Goal: Task Accomplishment & Management: Manage account settings

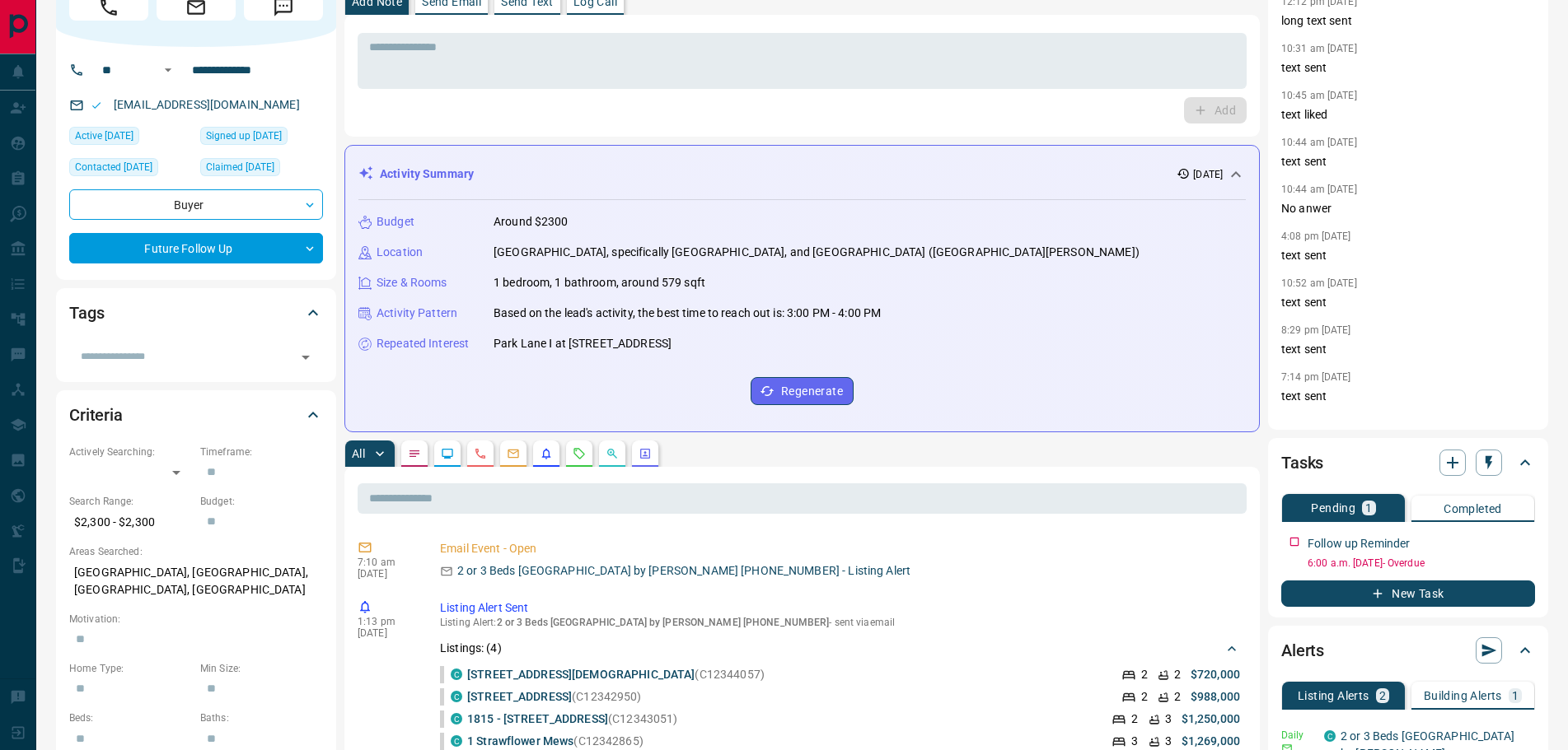
scroll to position [247, 0]
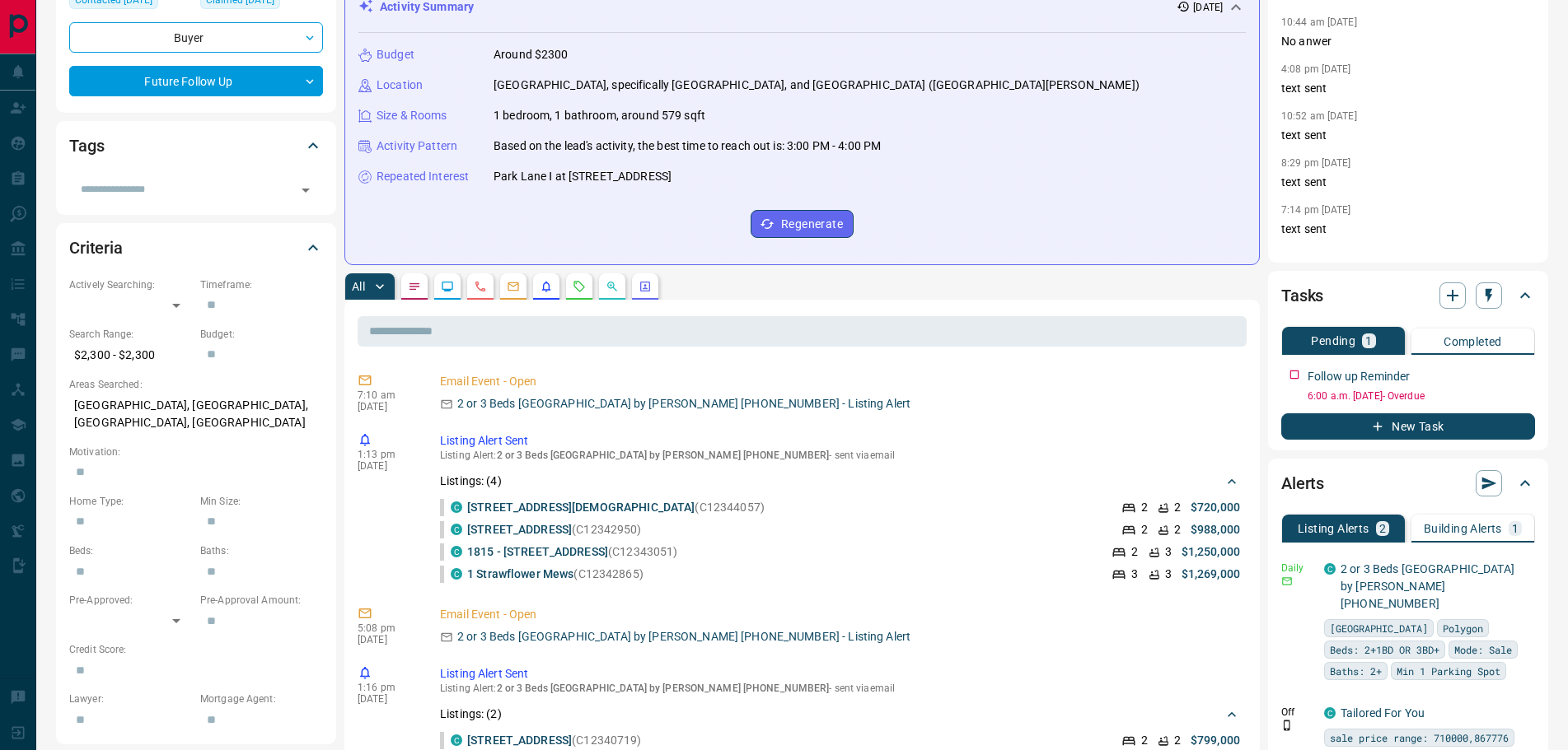
click at [413, 277] on button "button" at bounding box center [414, 287] width 27 height 27
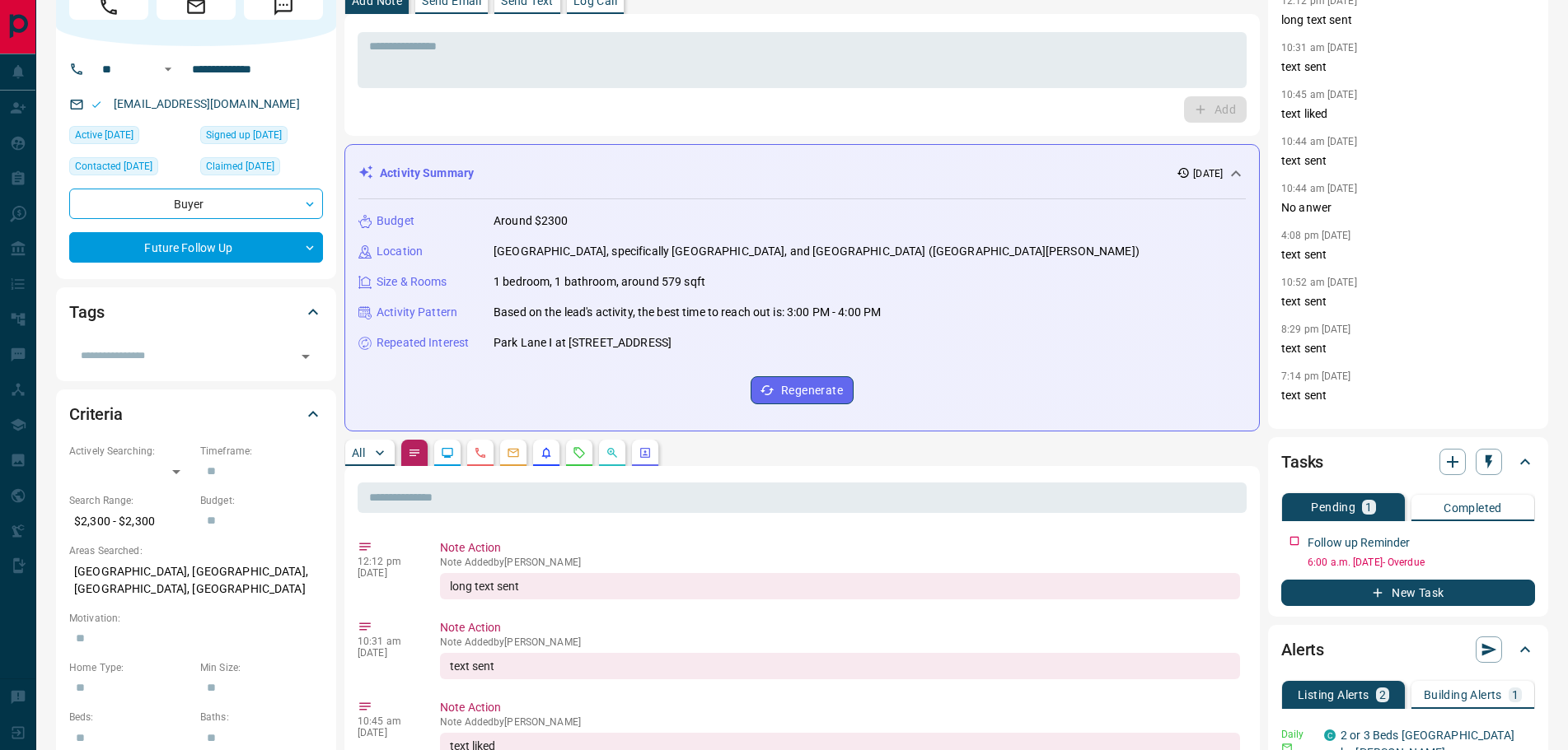
scroll to position [0, 0]
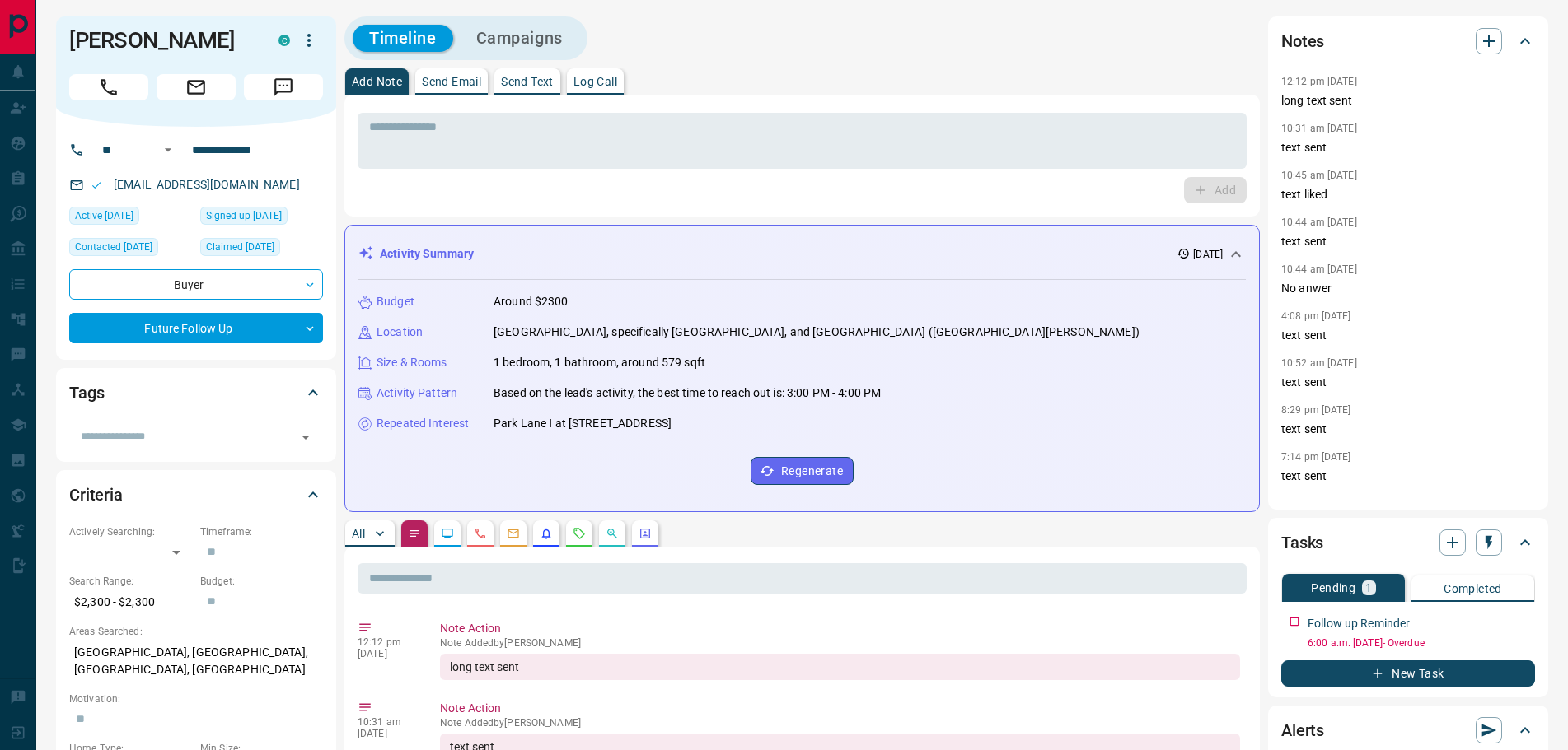
click at [364, 532] on p "All" at bounding box center [359, 534] width 13 height 11
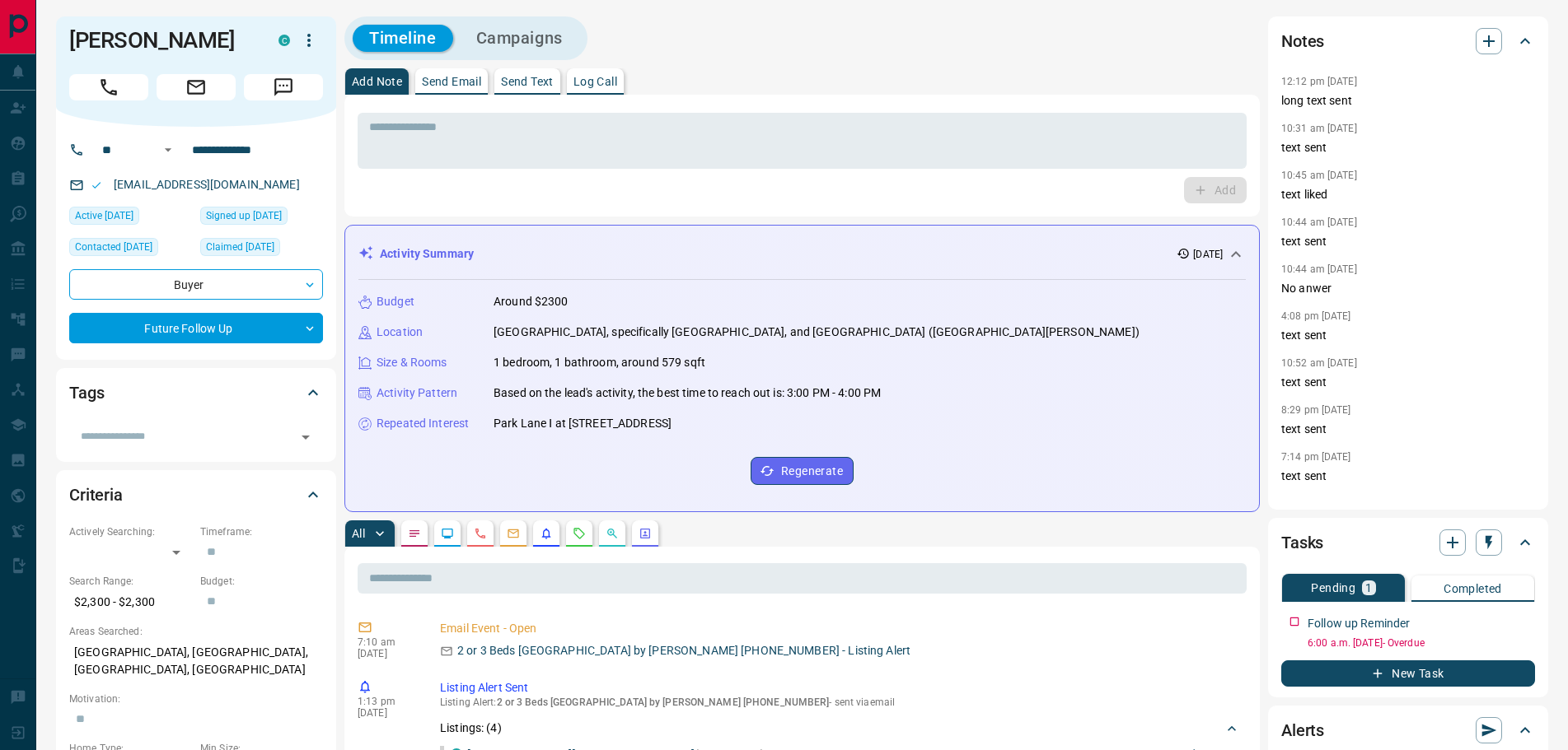
click at [609, 78] on p "Log Call" at bounding box center [595, 81] width 44 height 11
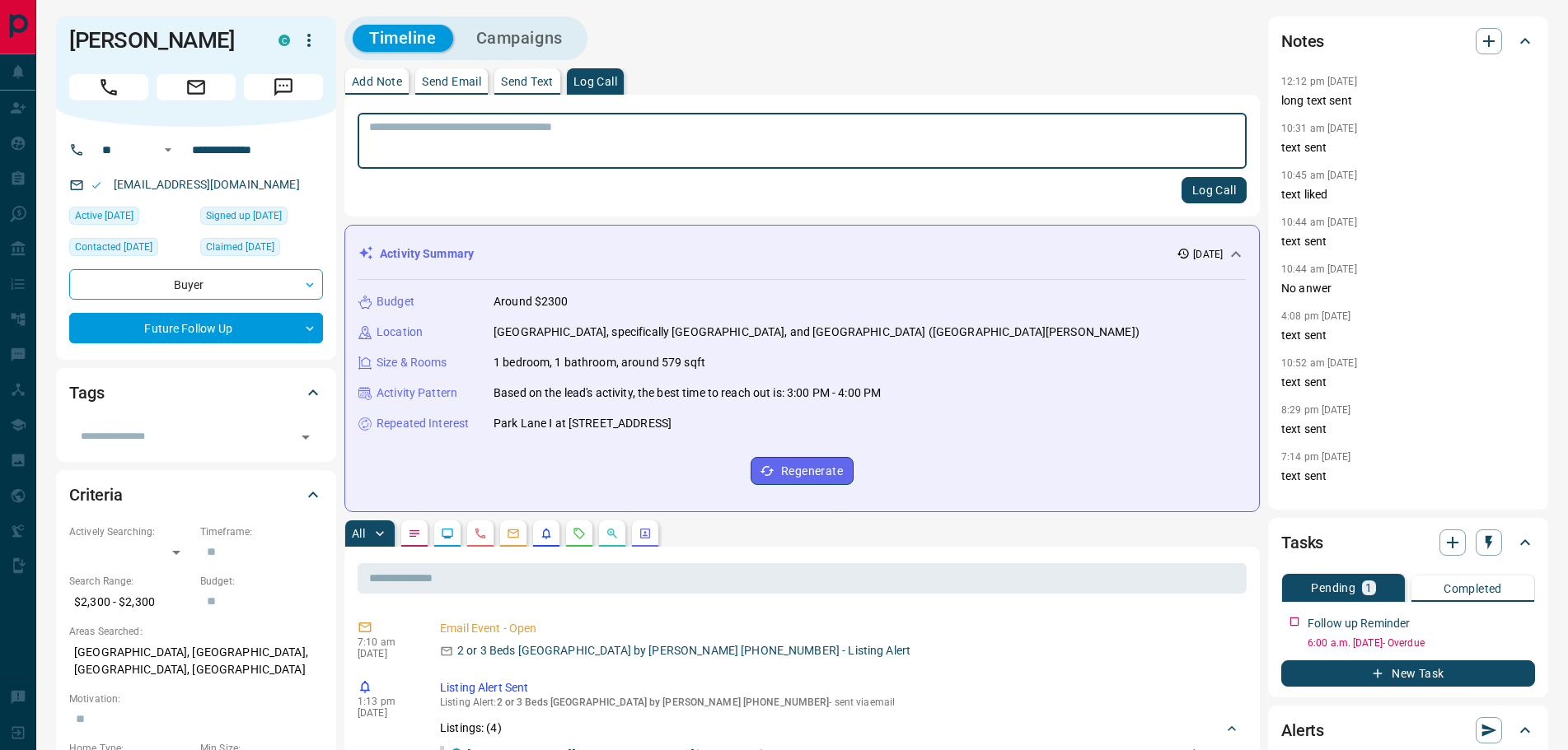
click at [1219, 189] on button "Log Call" at bounding box center [1214, 190] width 65 height 27
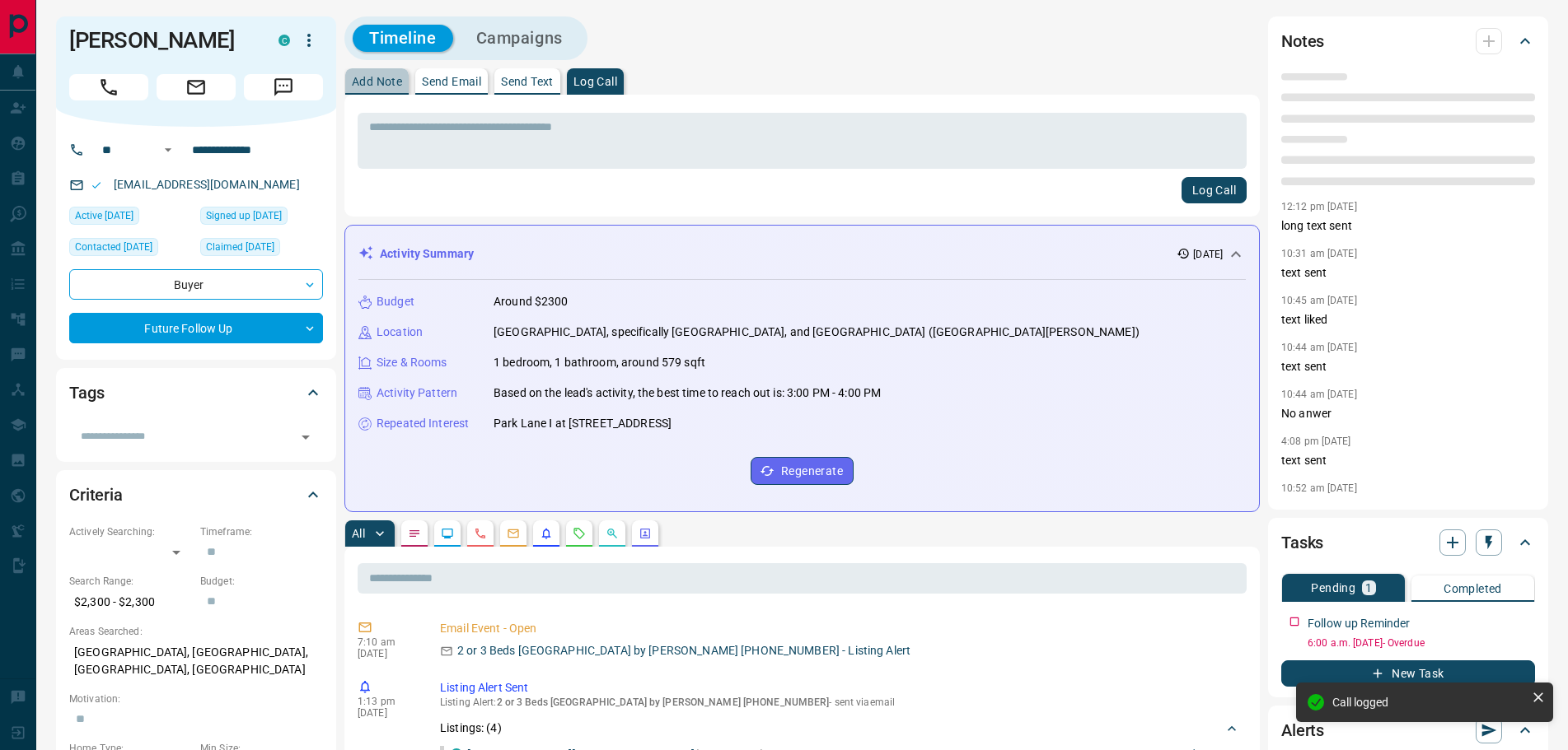
click at [364, 85] on p "Add Note" at bounding box center [377, 81] width 51 height 11
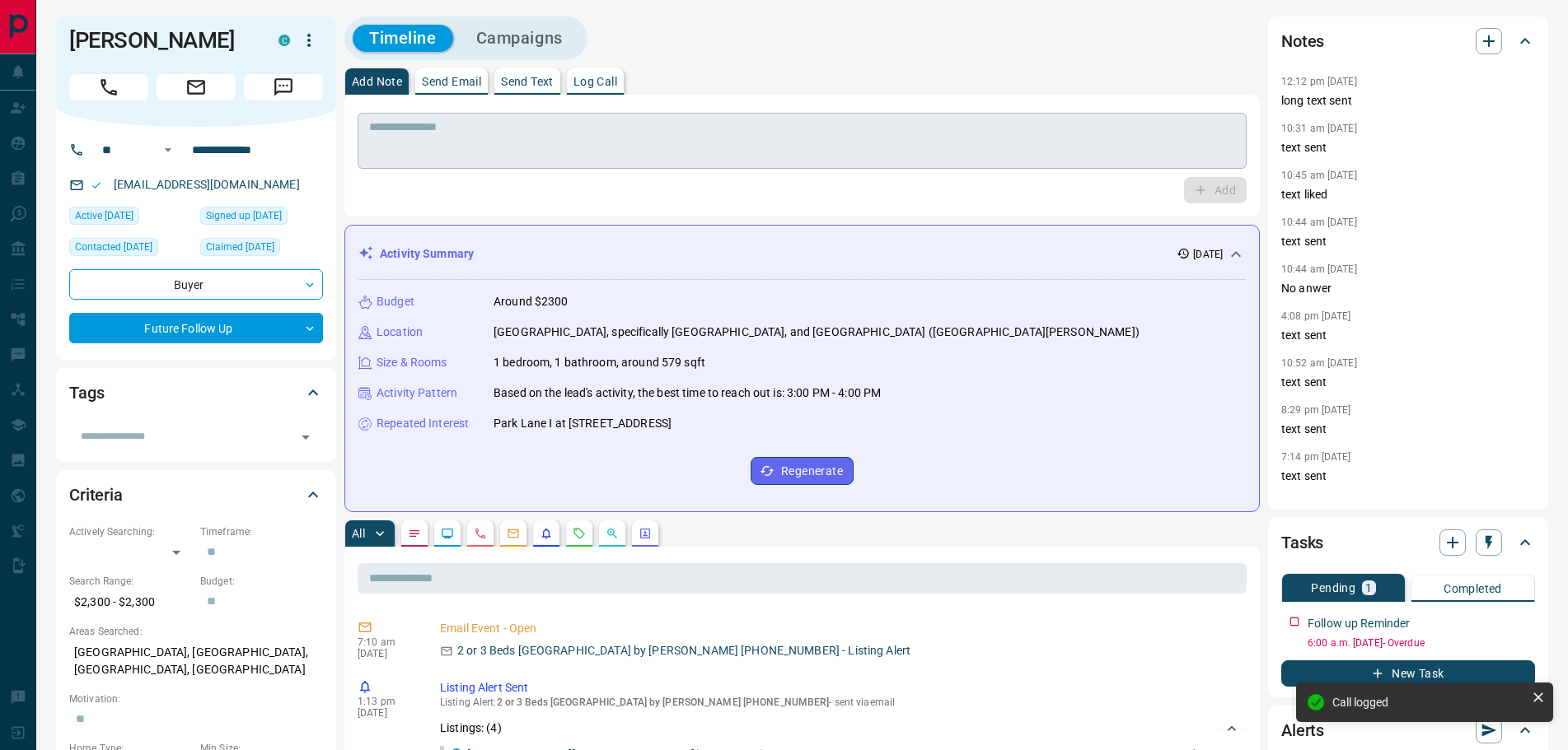
click at [417, 125] on textarea at bounding box center [802, 142] width 866 height 42
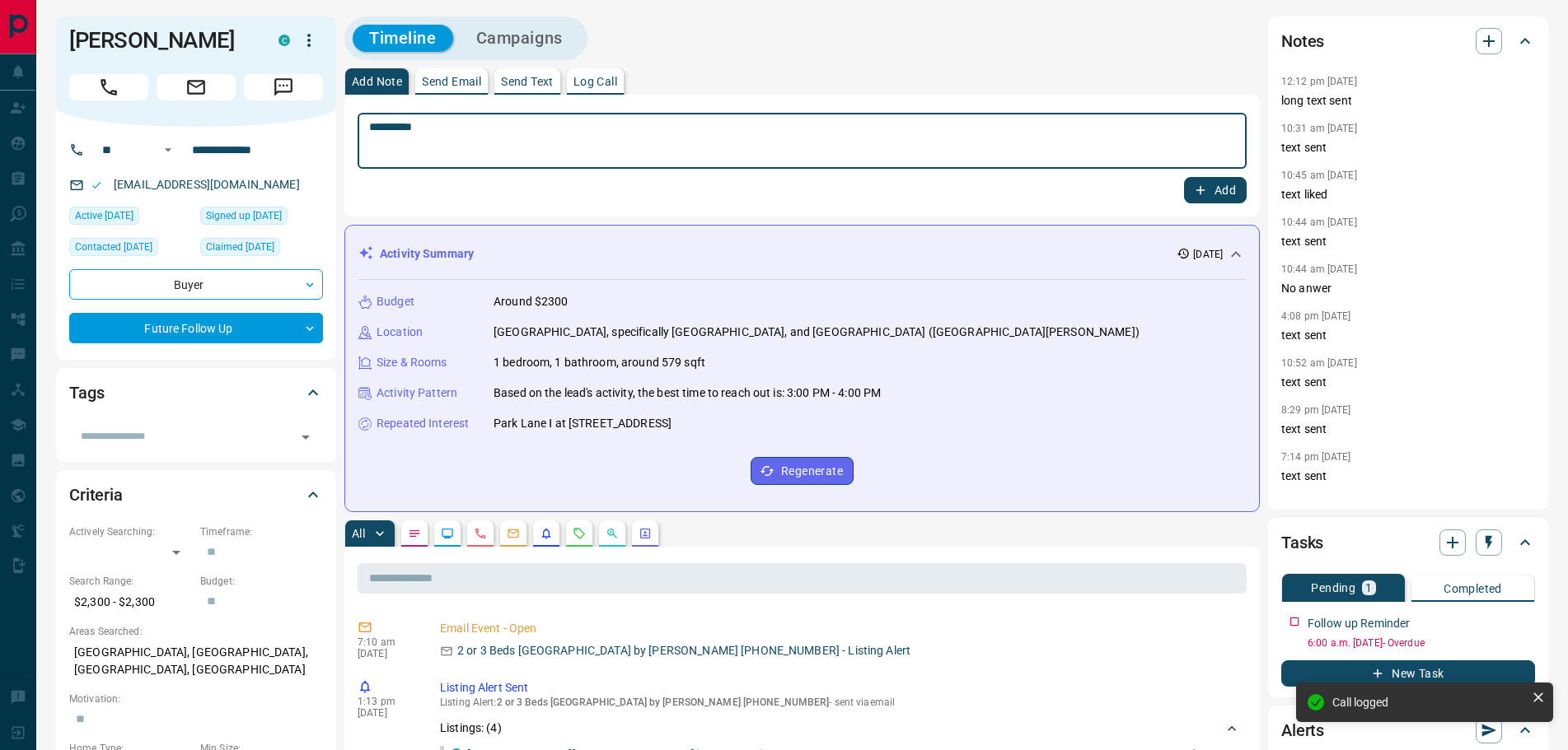
type textarea "*********"
click at [1204, 187] on icon "button" at bounding box center [1200, 189] width 14 height 14
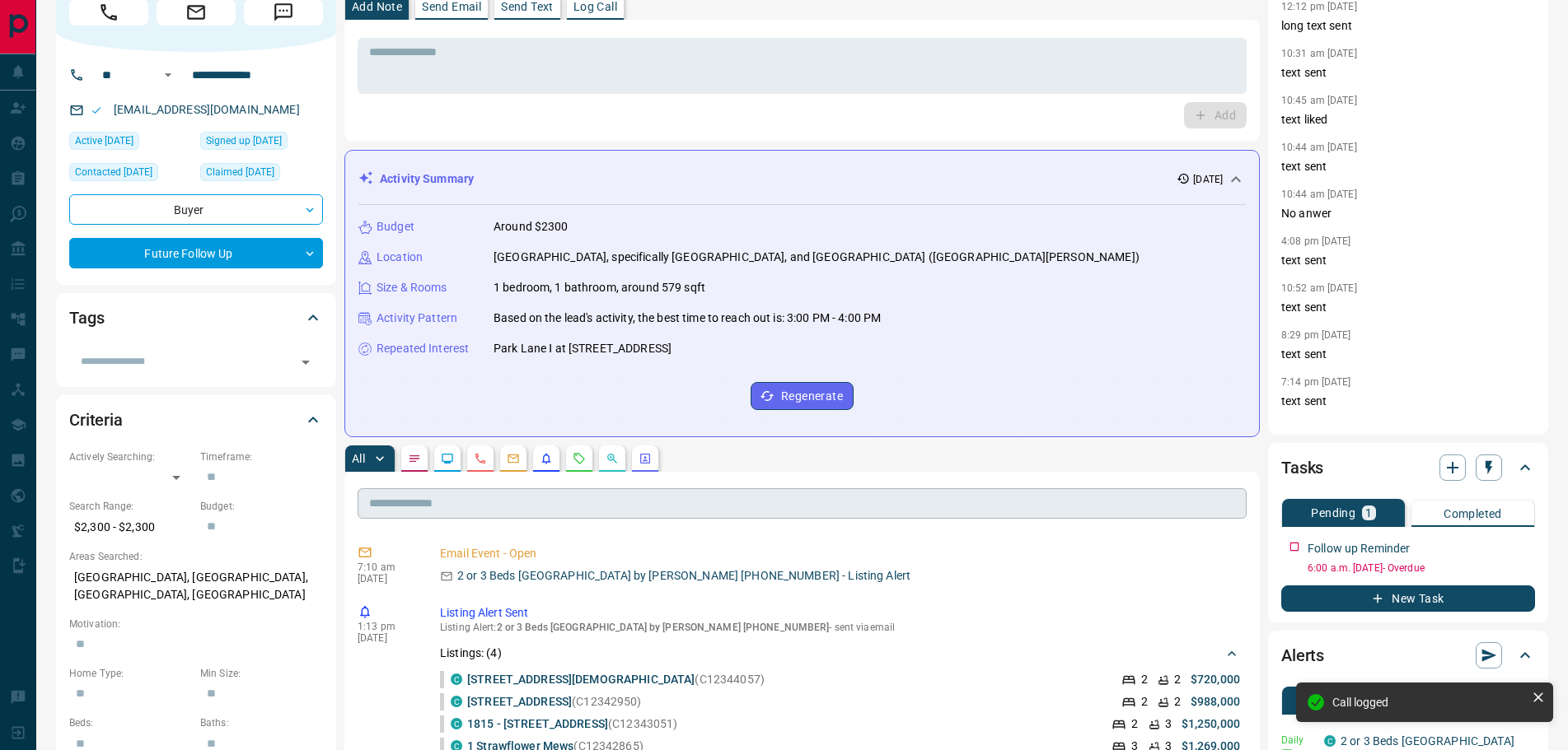
scroll to position [247, 0]
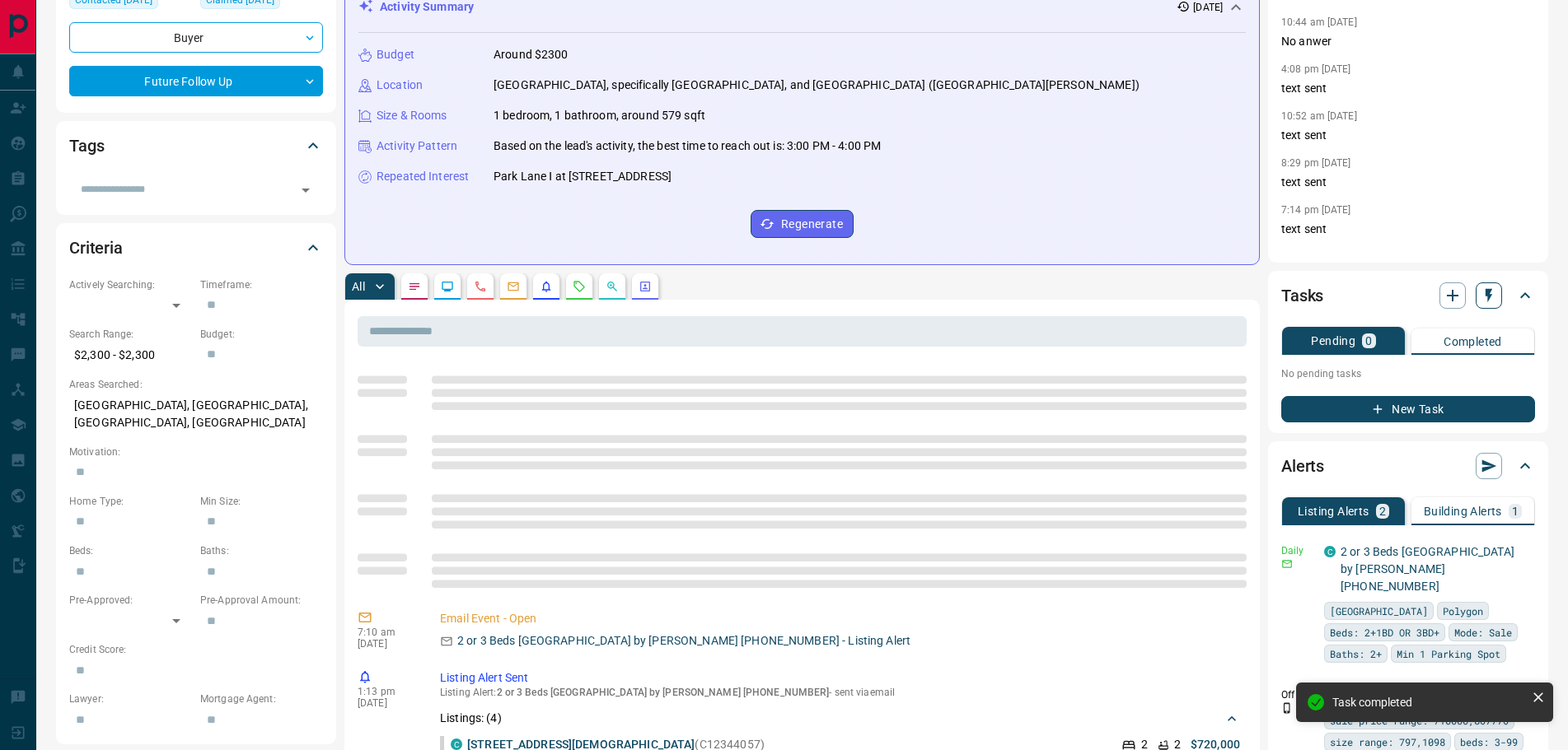
click at [1495, 297] on icon "button" at bounding box center [1488, 296] width 16 height 16
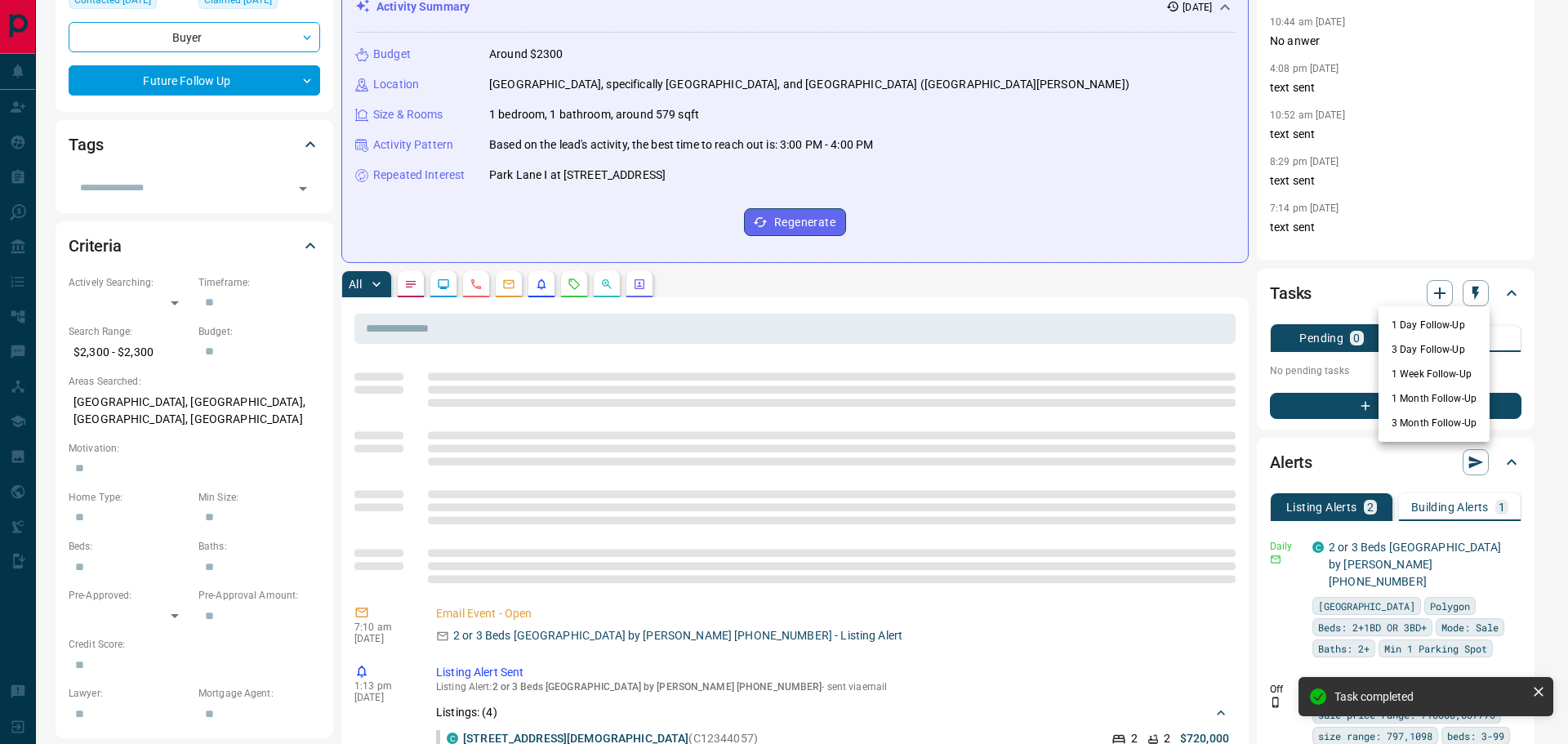
click at [1411, 428] on li "3 Month Follow-Up" at bounding box center [1433, 423] width 111 height 25
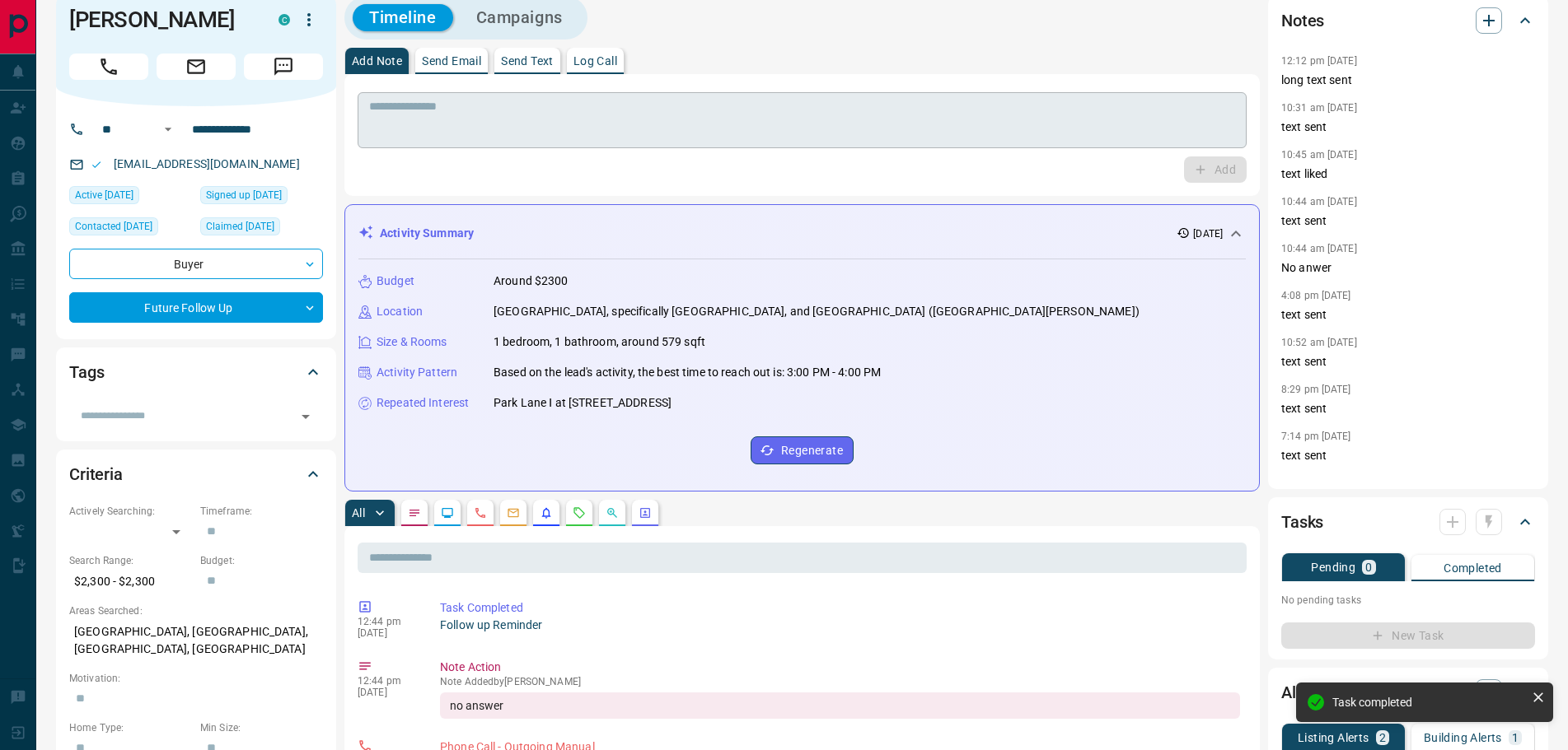
scroll to position [0, 0]
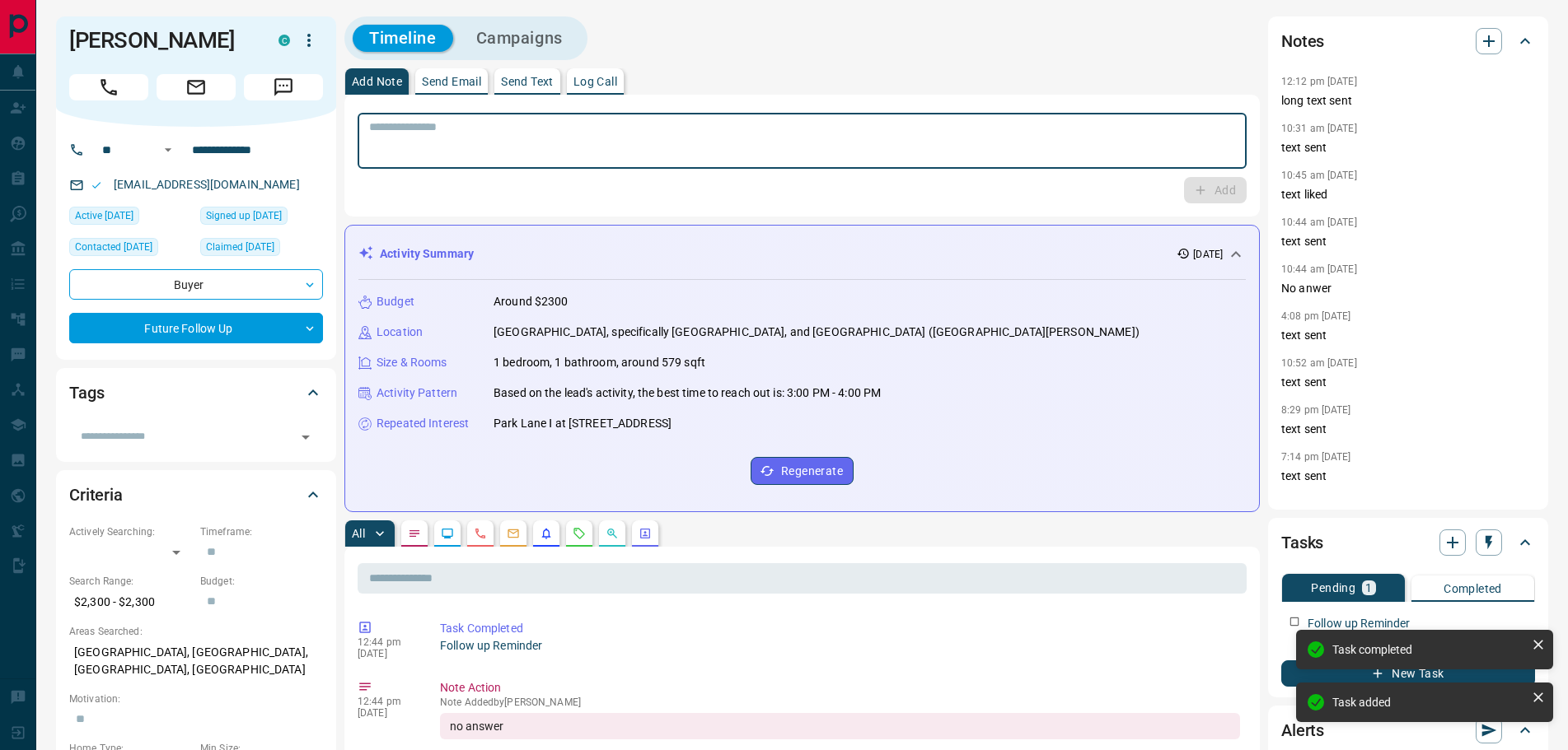
click at [455, 139] on textarea at bounding box center [802, 142] width 866 height 42
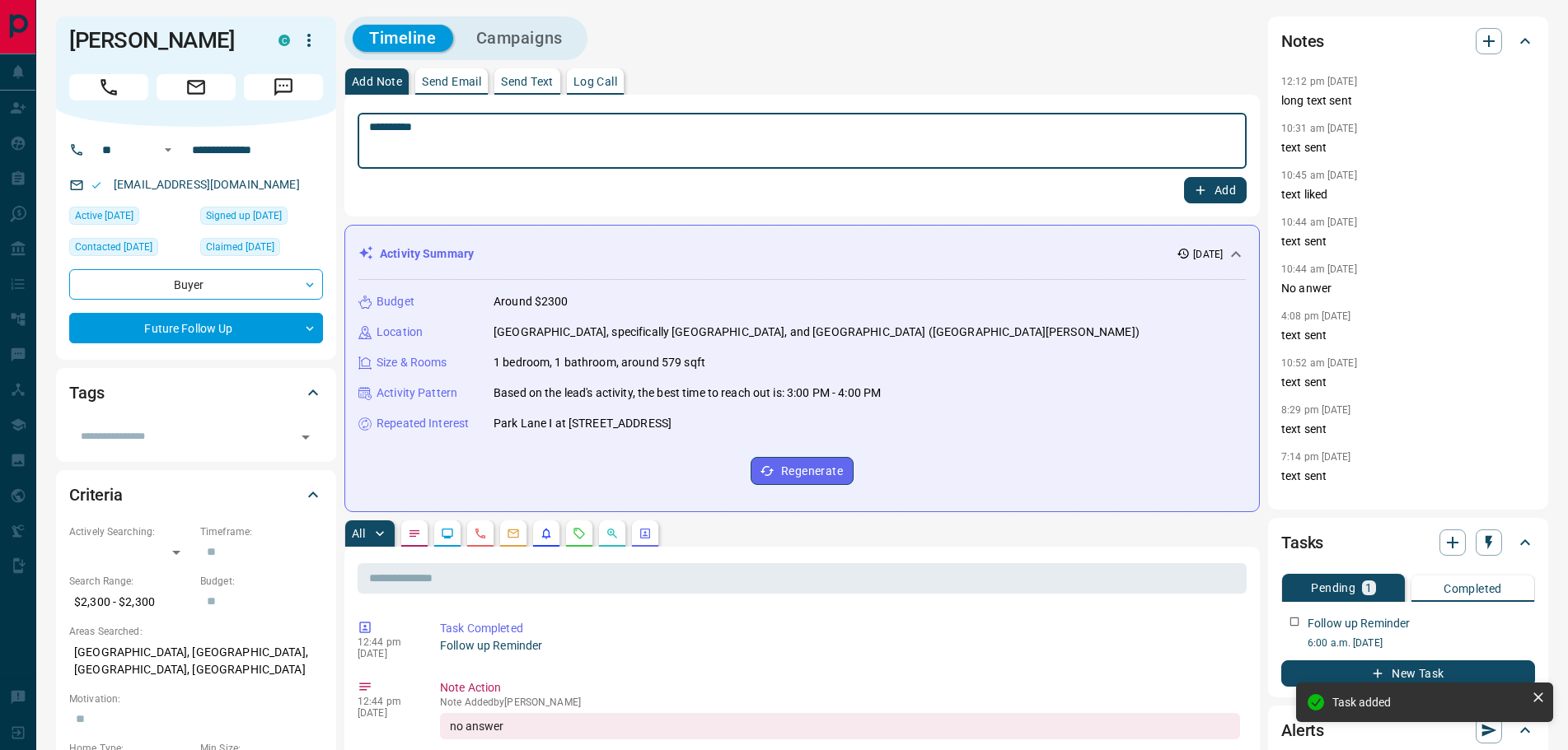
type textarea "*********"
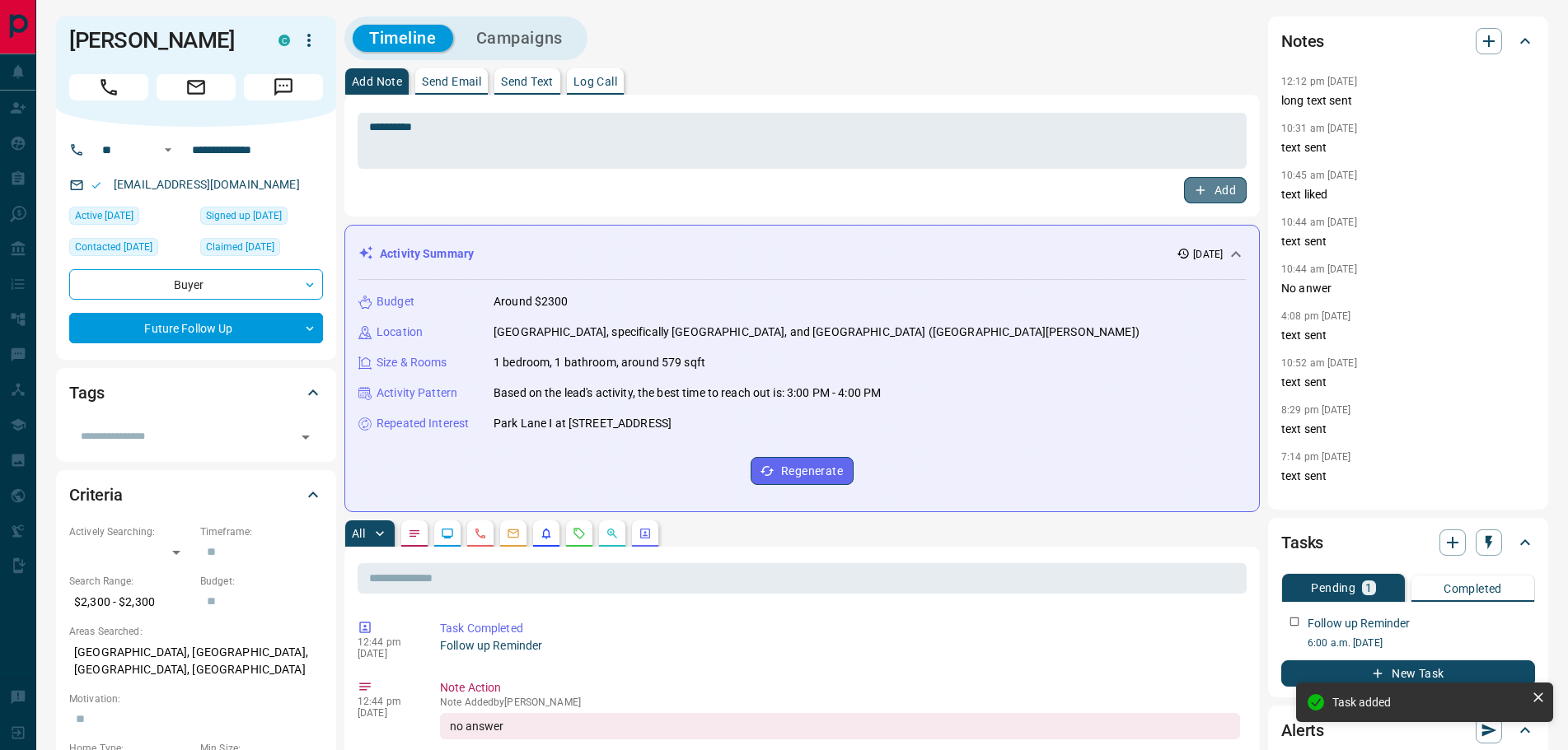
click at [1186, 188] on button "Add" at bounding box center [1214, 190] width 62 height 27
